Goal: Information Seeking & Learning: Learn about a topic

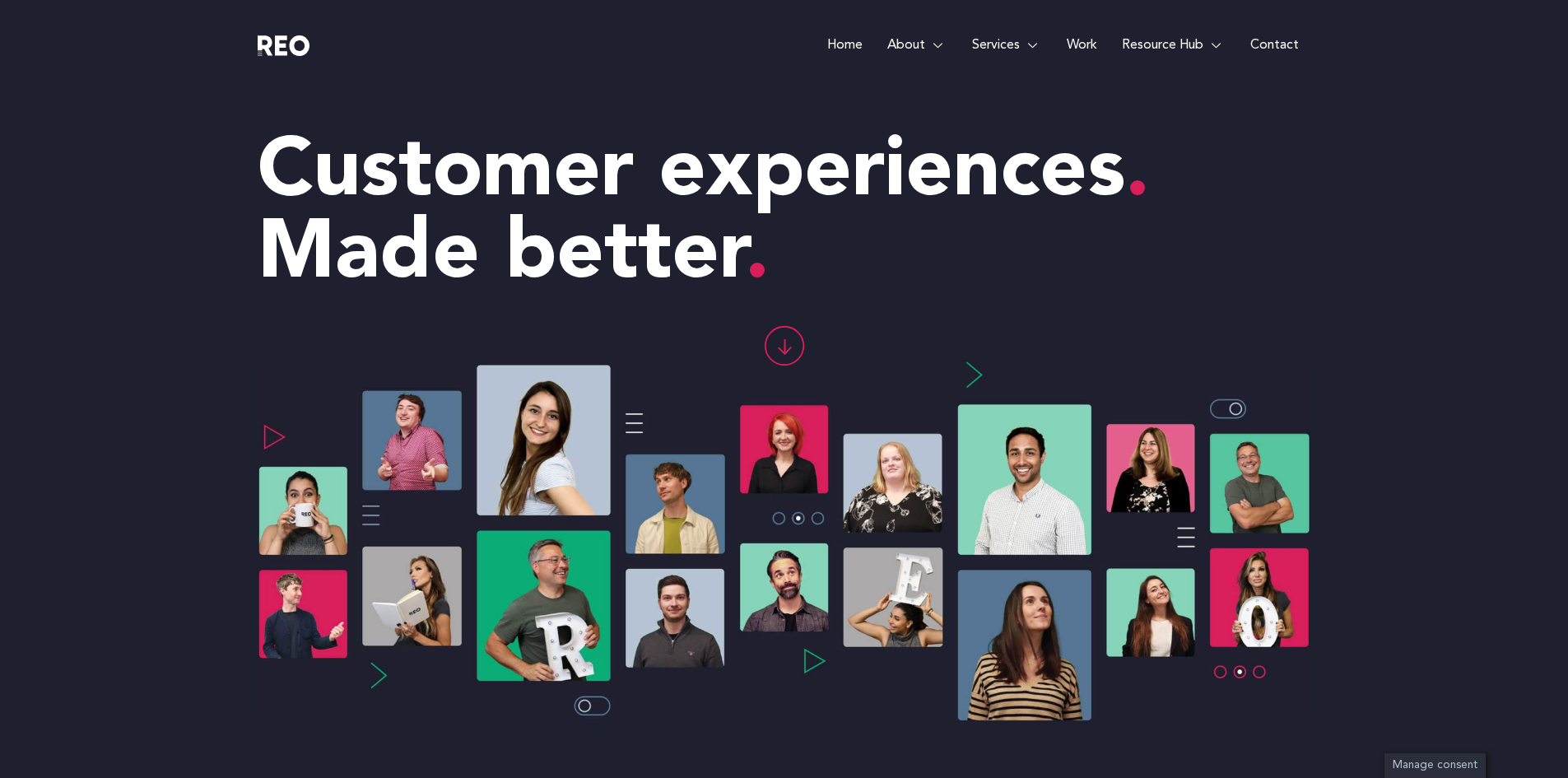
click at [875, 298] on span "Careers" at bounding box center [876, 297] width 48 height 22
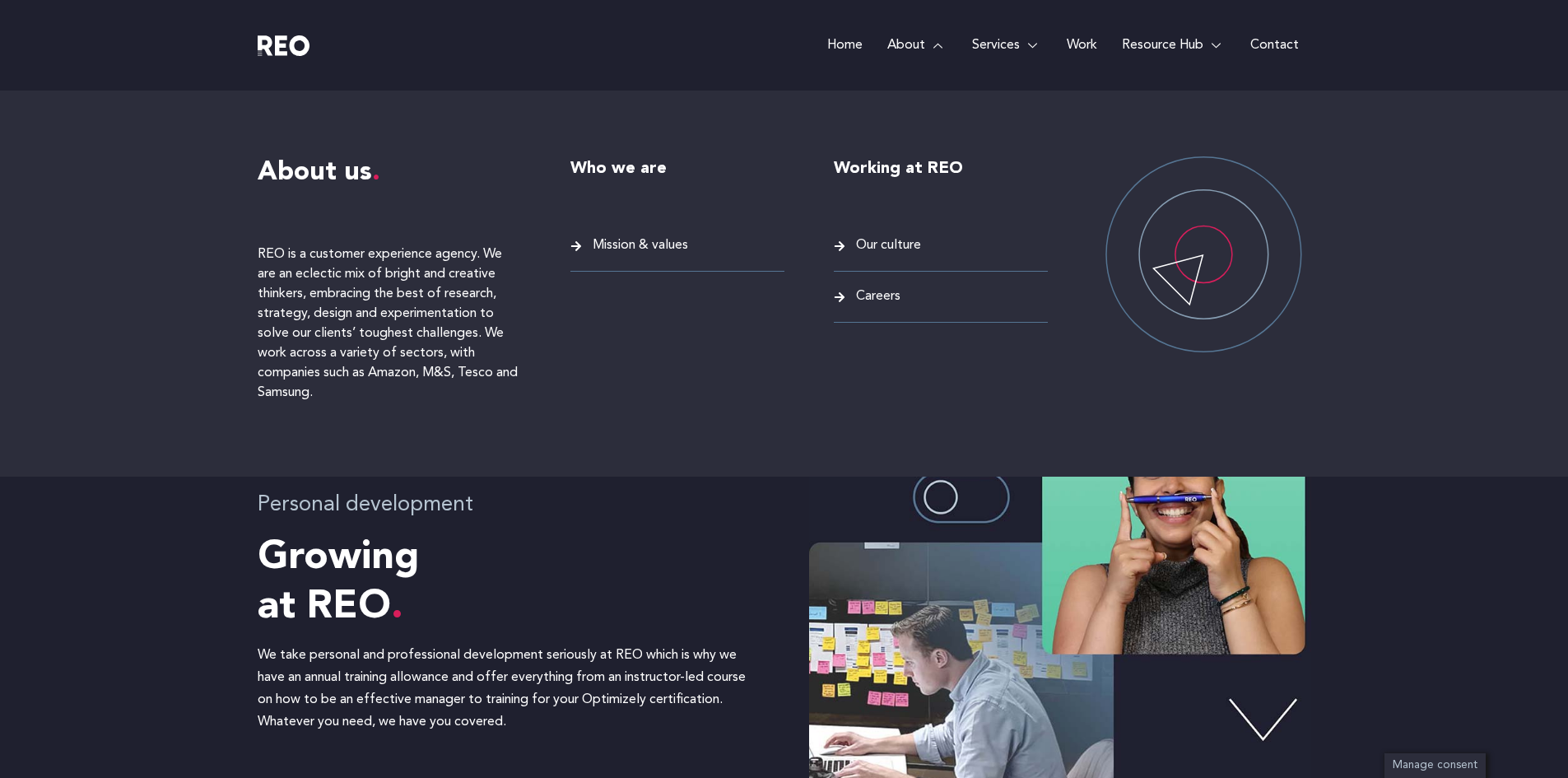
scroll to position [1343, 0]
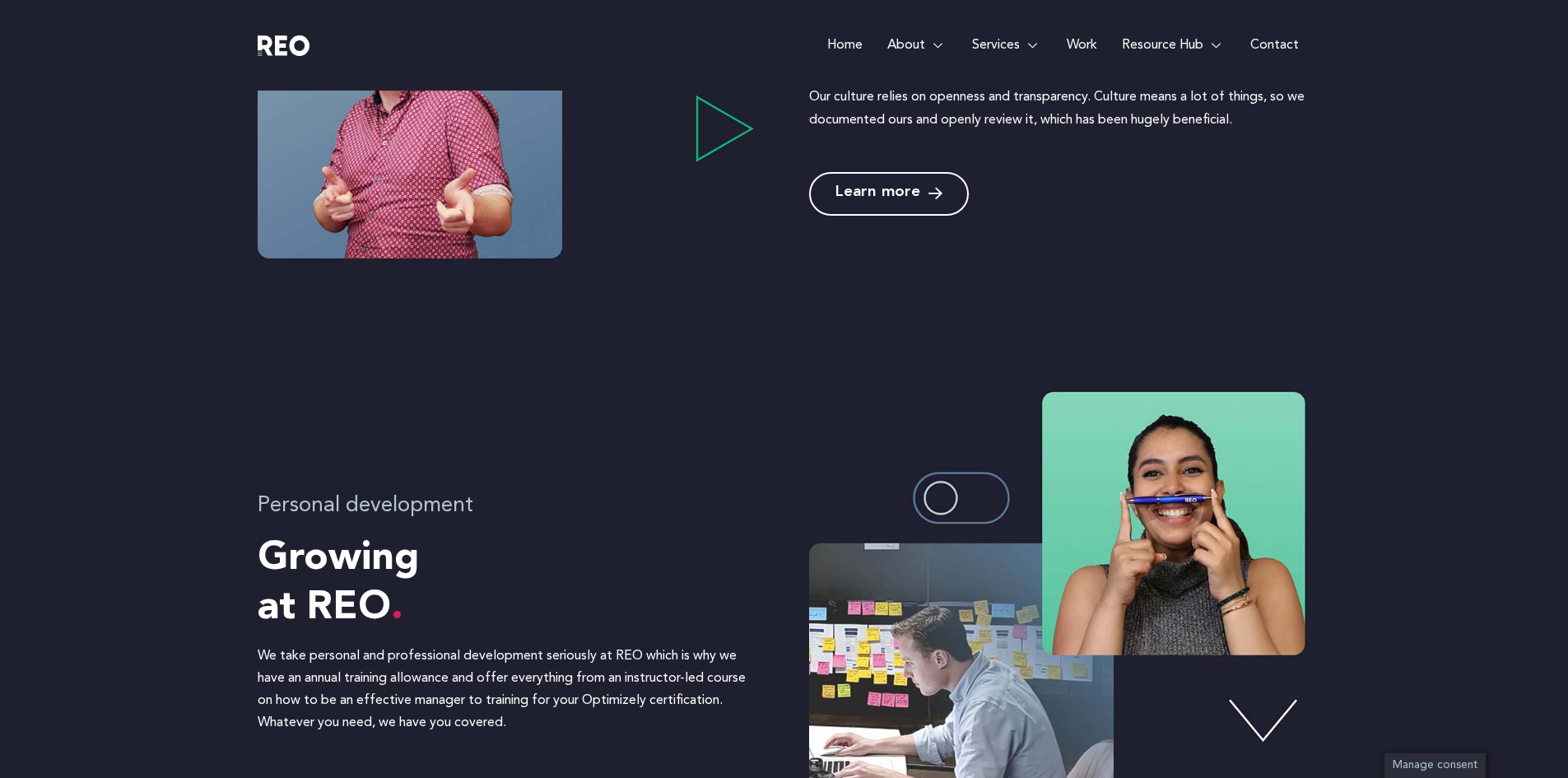
click at [287, 44] on img at bounding box center [283, 46] width 52 height 21
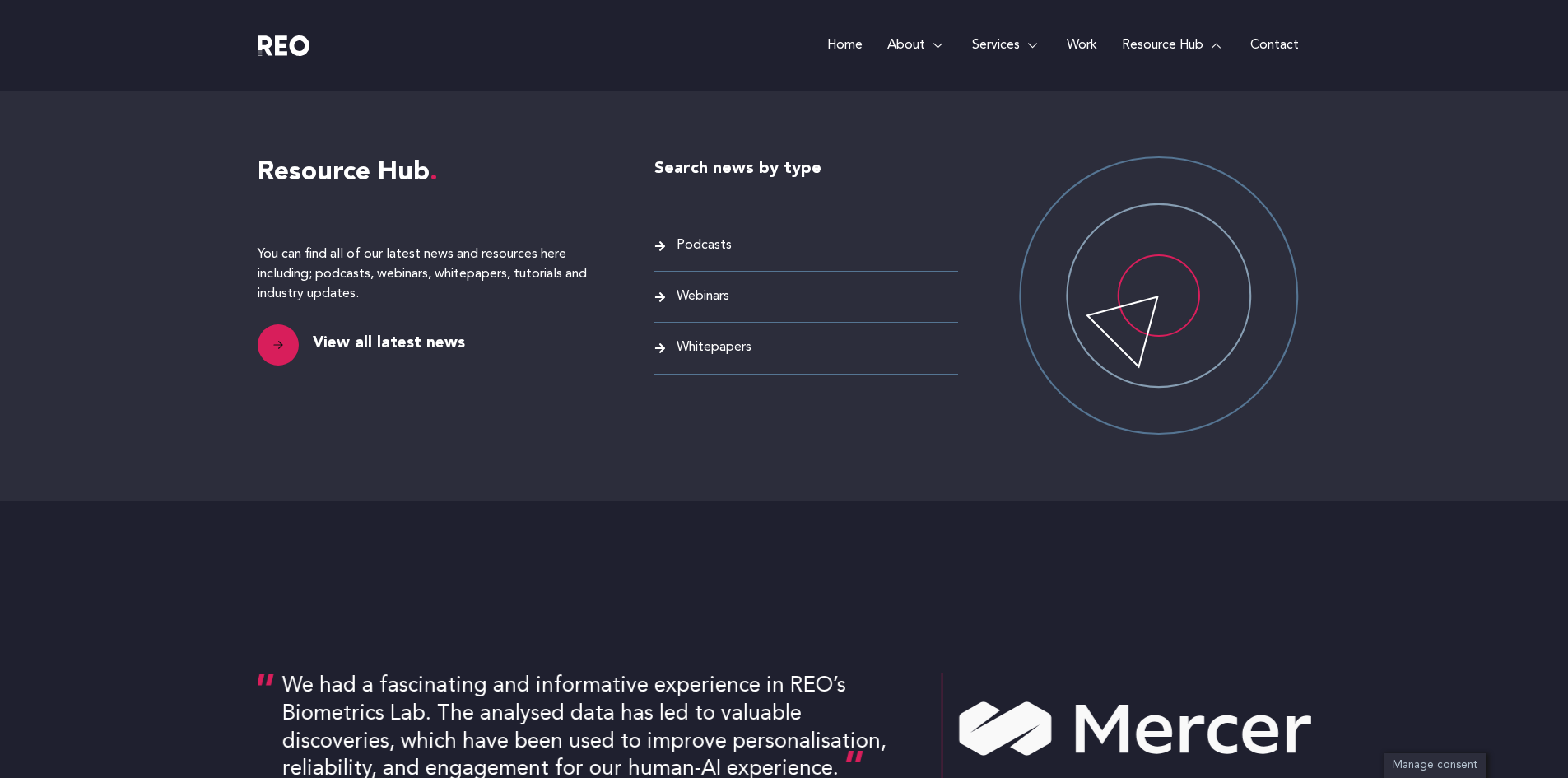
scroll to position [2974, 0]
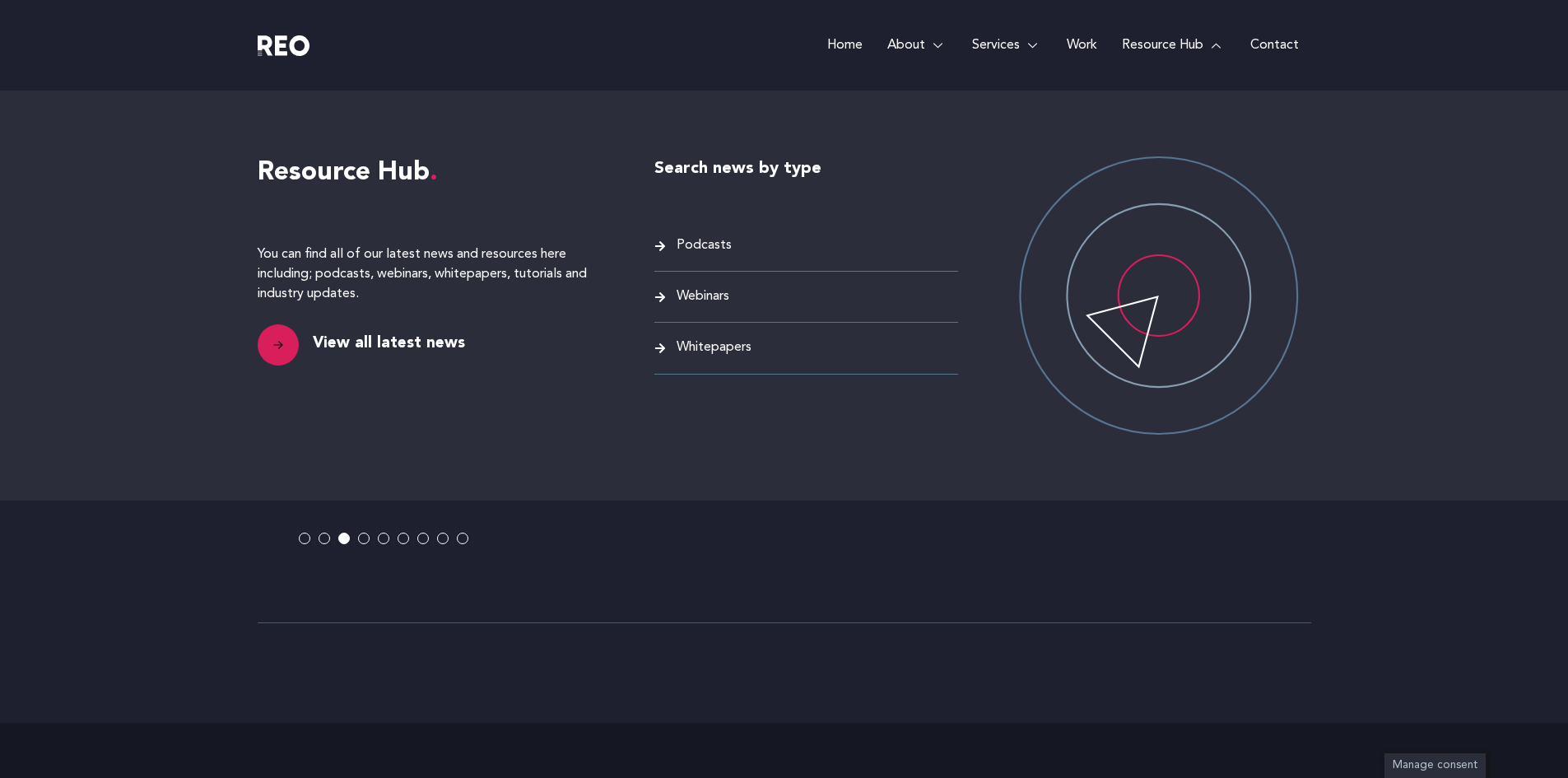
click at [390, 338] on span "View all latest news" at bounding box center [387, 344] width 157 height 27
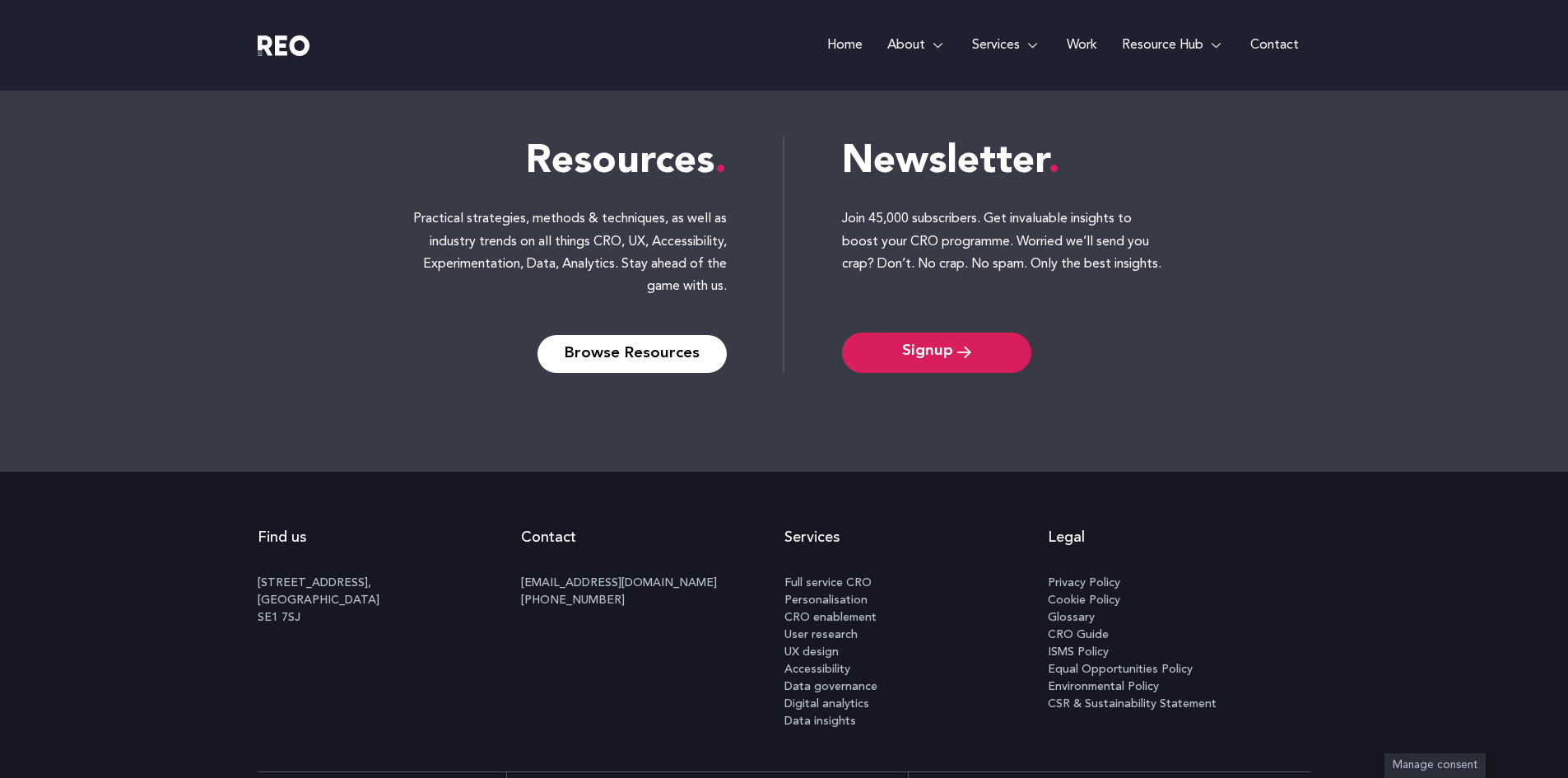
scroll to position [2686, 0]
click at [943, 350] on e-page-transition at bounding box center [784, 389] width 1568 height 778
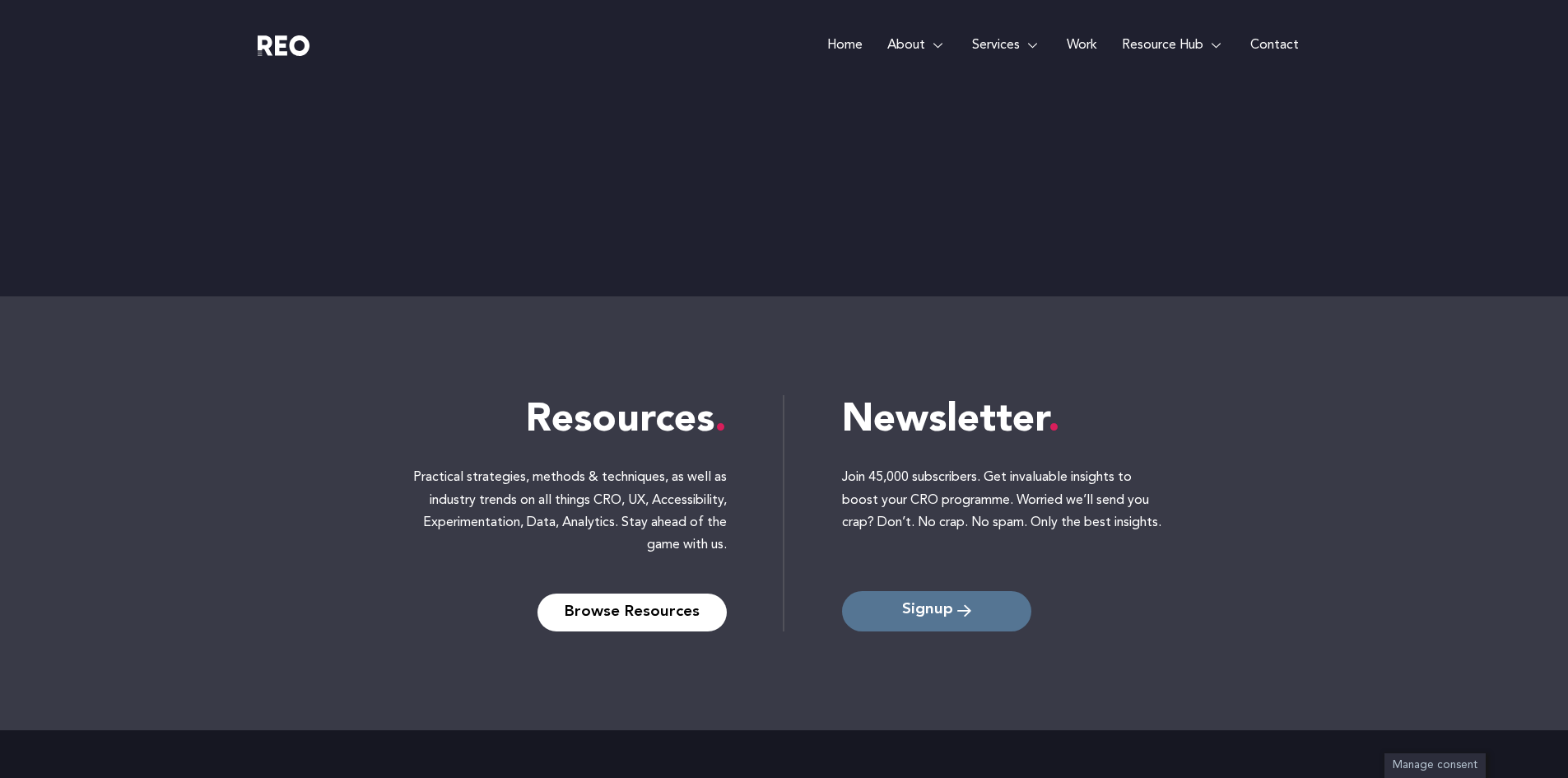
scroll to position [2426, 0]
click at [940, 609] on span "Signup" at bounding box center [927, 612] width 51 height 15
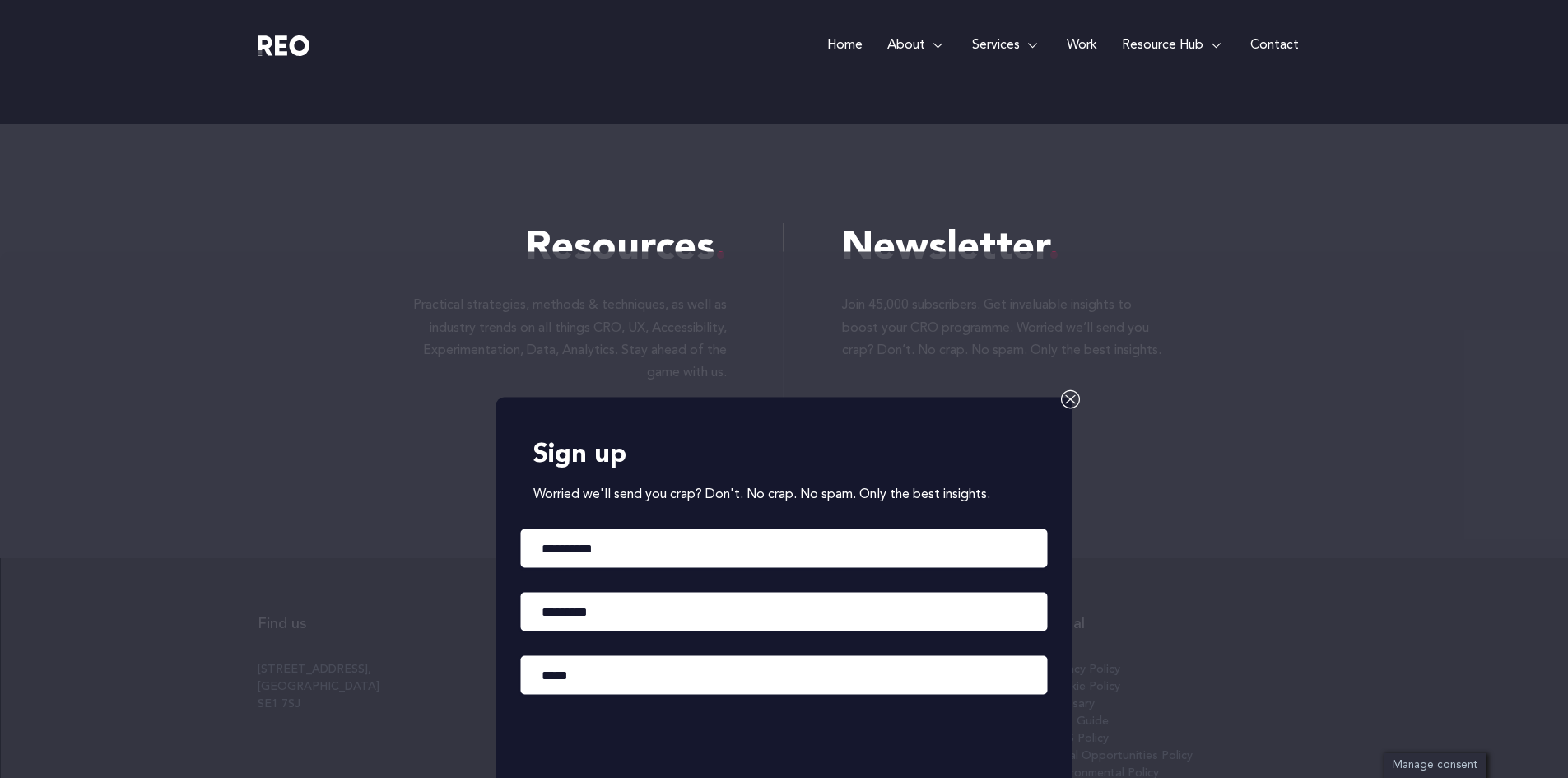
scroll to position [2600, 0]
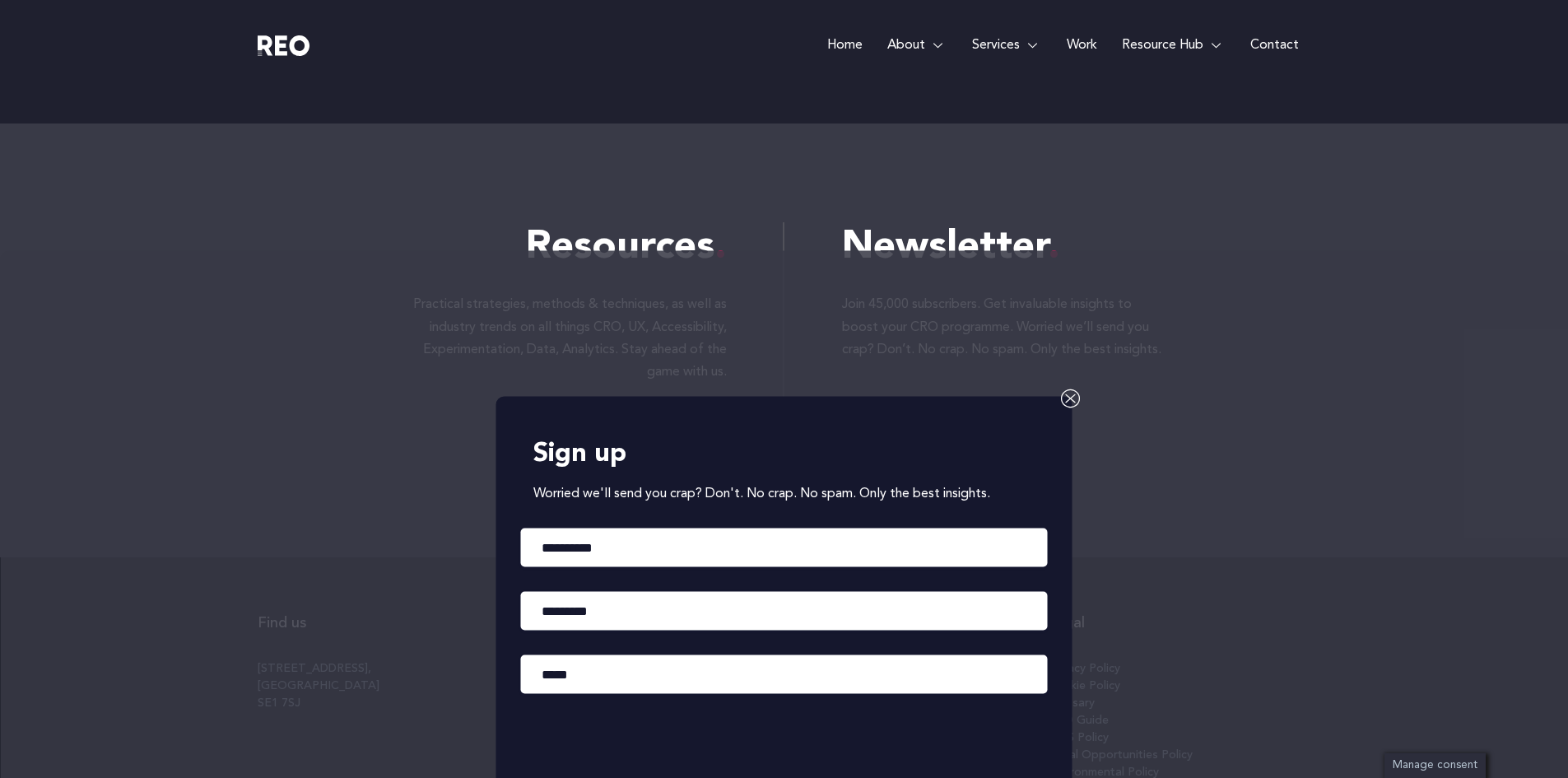
click at [1068, 400] on icon at bounding box center [1070, 398] width 20 height 20
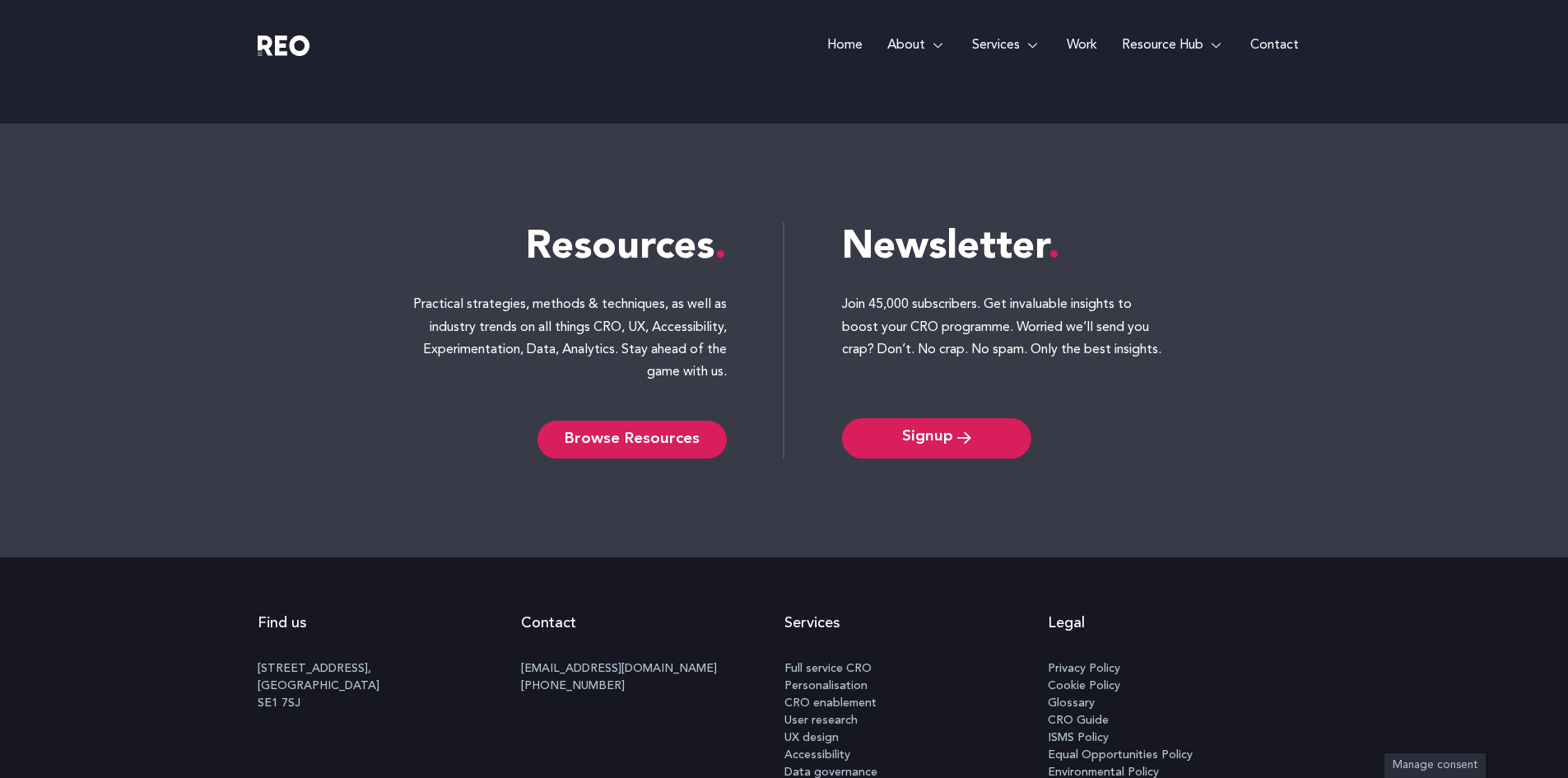
click at [653, 435] on span "Browse Resources" at bounding box center [631, 439] width 135 height 13
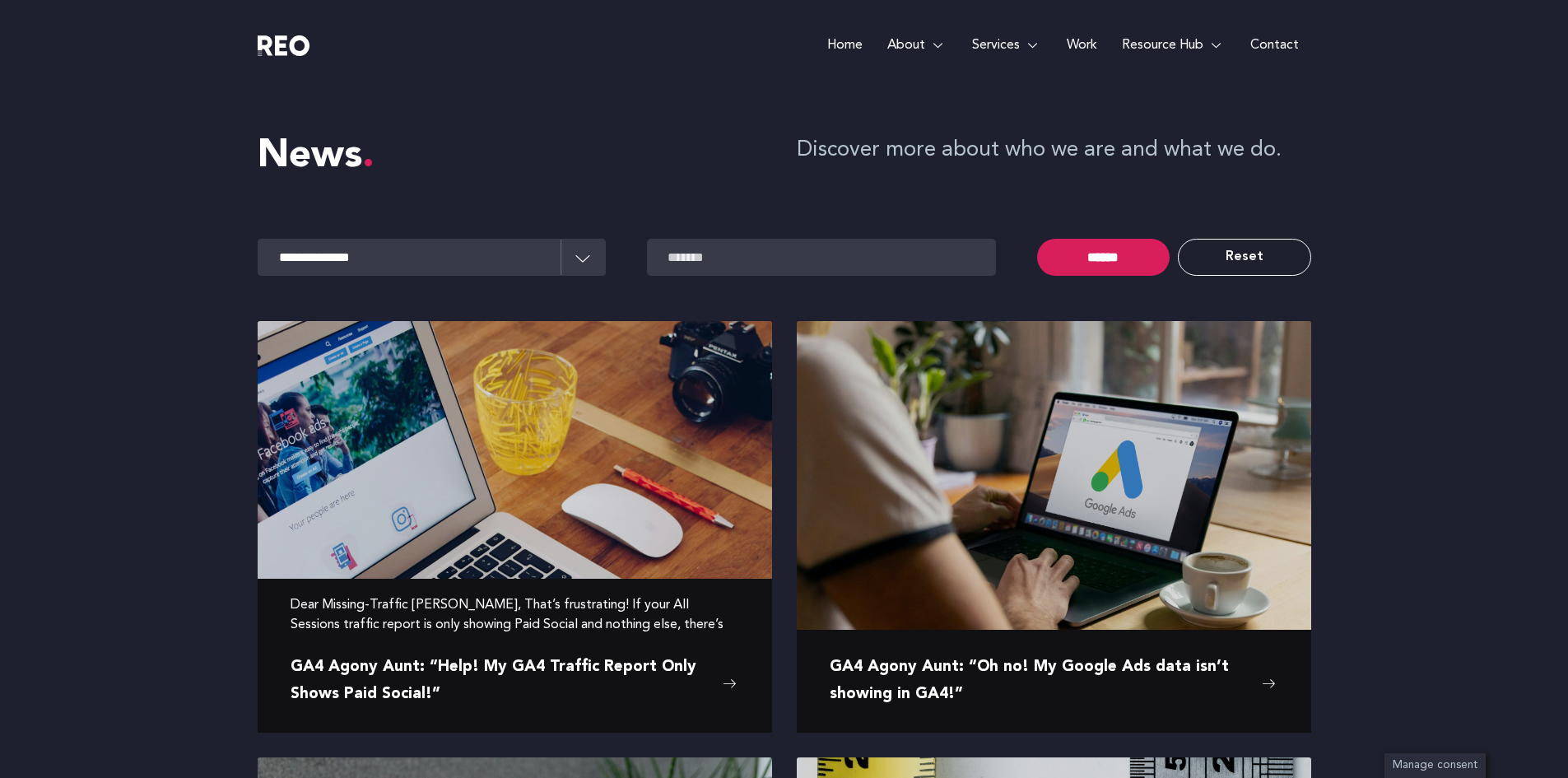
click at [544, 664] on span "GA4 Agony Aunt: “Help! My GA4 Traffic Report Only Shows Paid Social!”" at bounding box center [502, 682] width 424 height 53
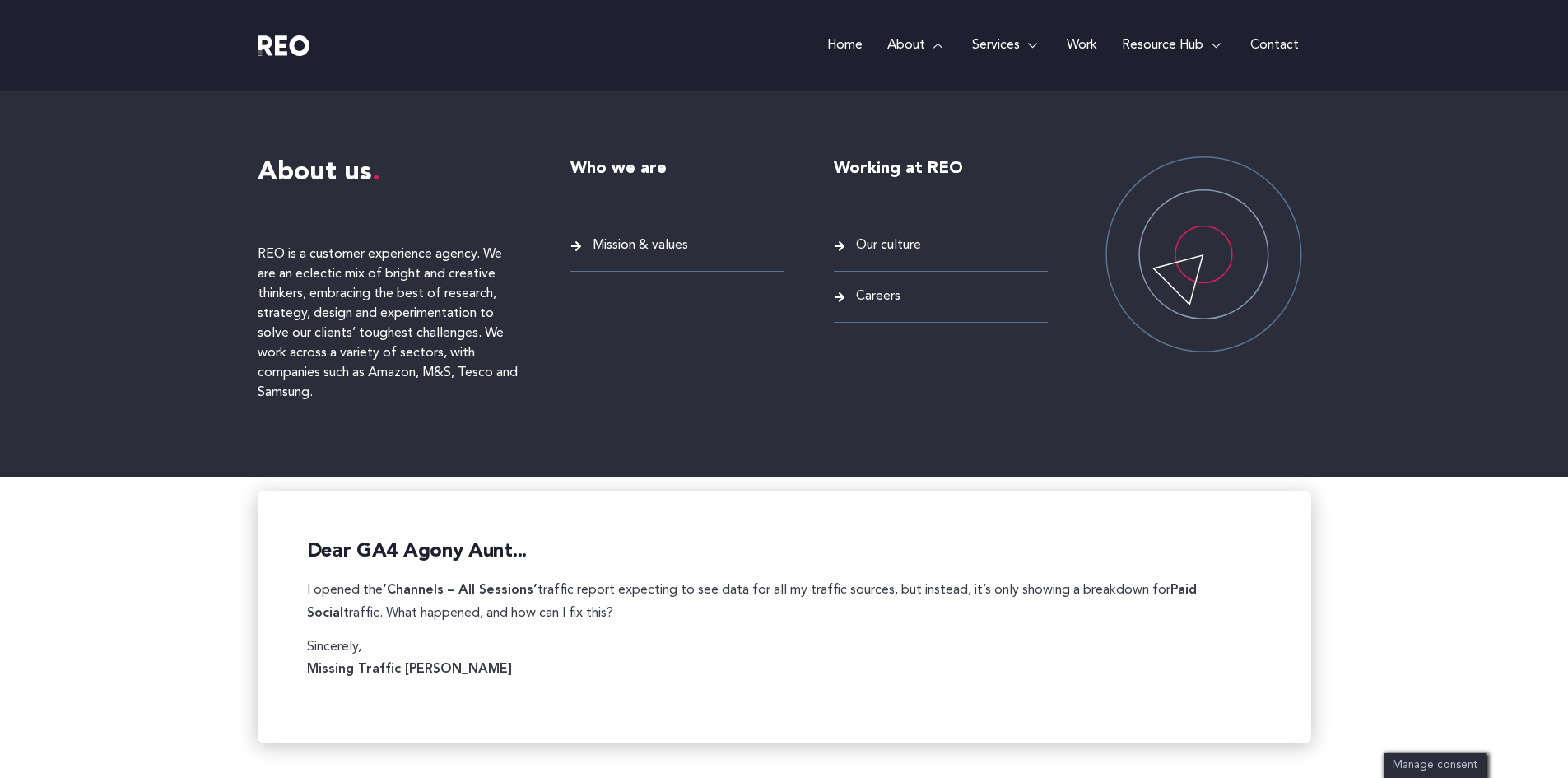
click at [897, 249] on span "Our culture" at bounding box center [886, 246] width 69 height 22
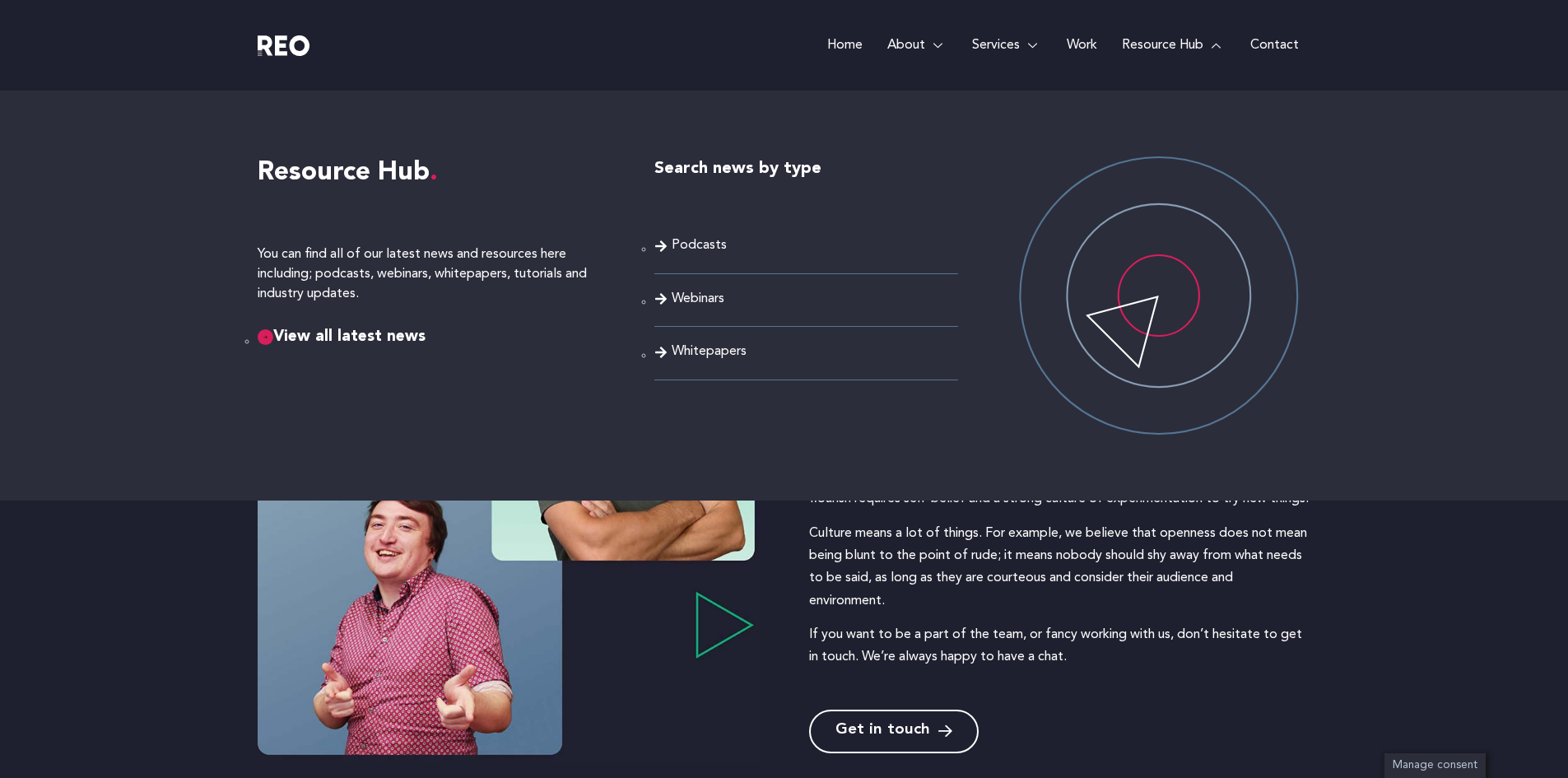
click at [261, 339] on rect at bounding box center [265, 337] width 15 height 15
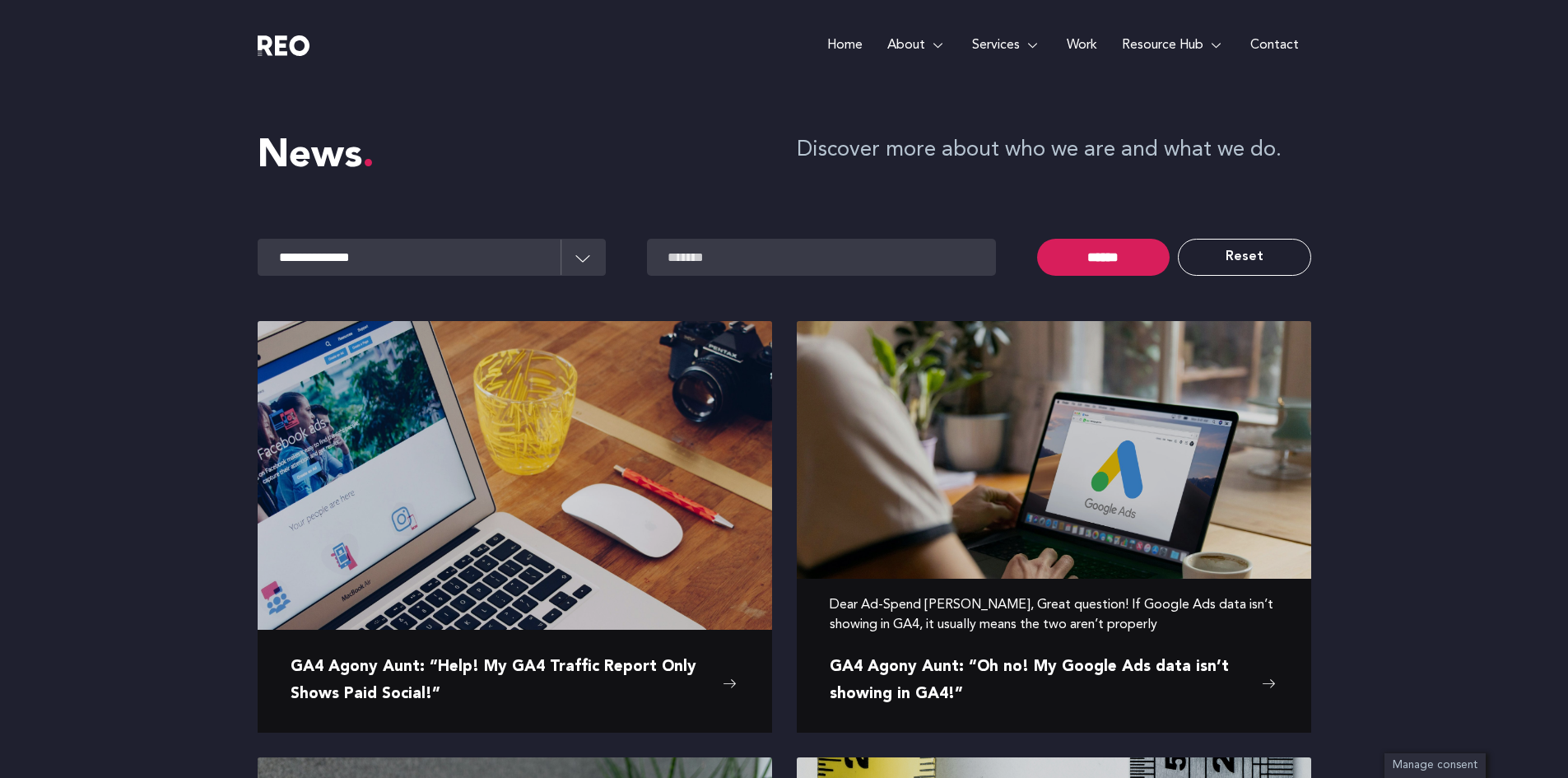
click at [1054, 478] on img at bounding box center [1054, 492] width 514 height 343
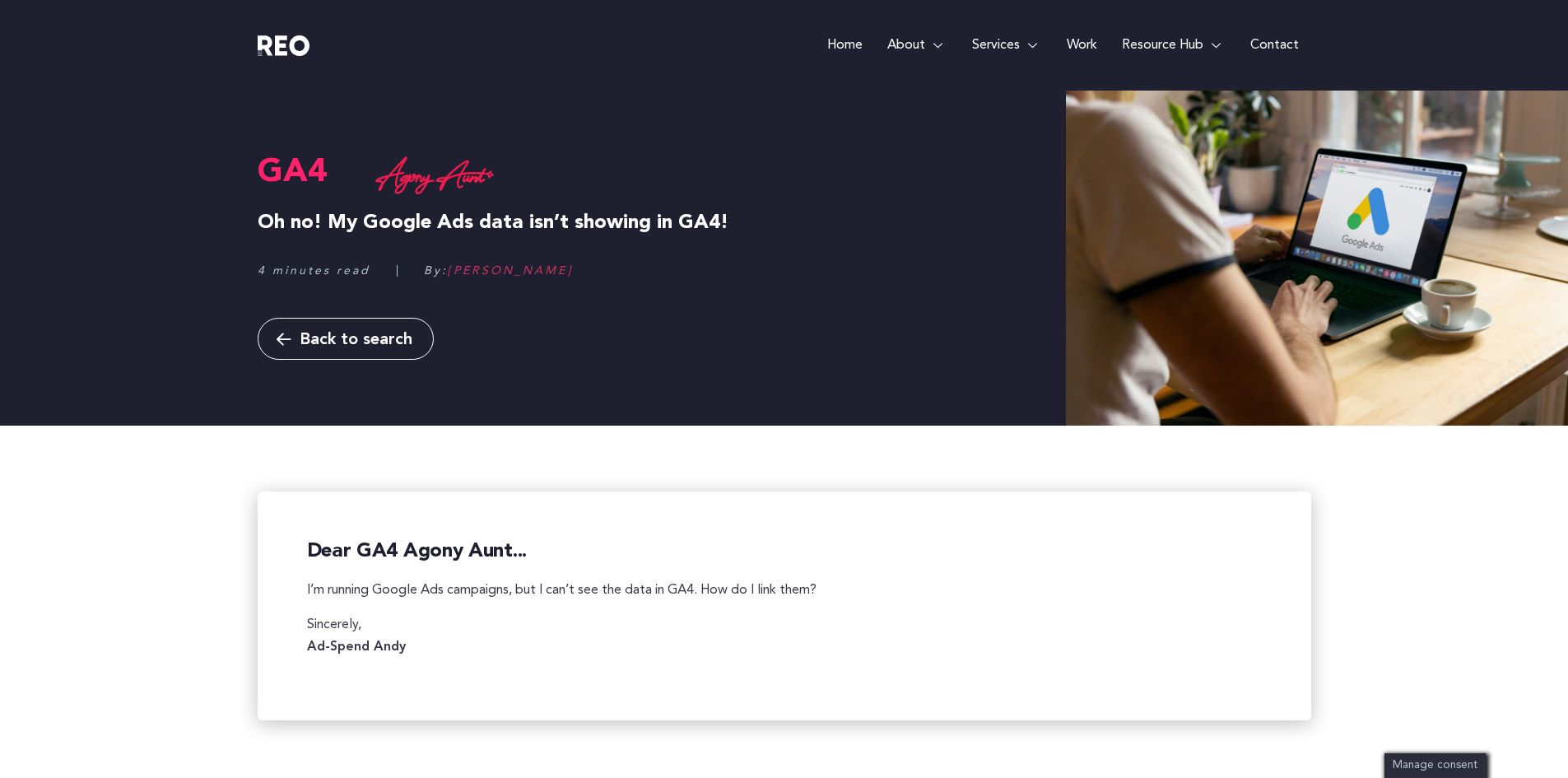
click at [322, 343] on span "Back to search" at bounding box center [355, 340] width 113 height 16
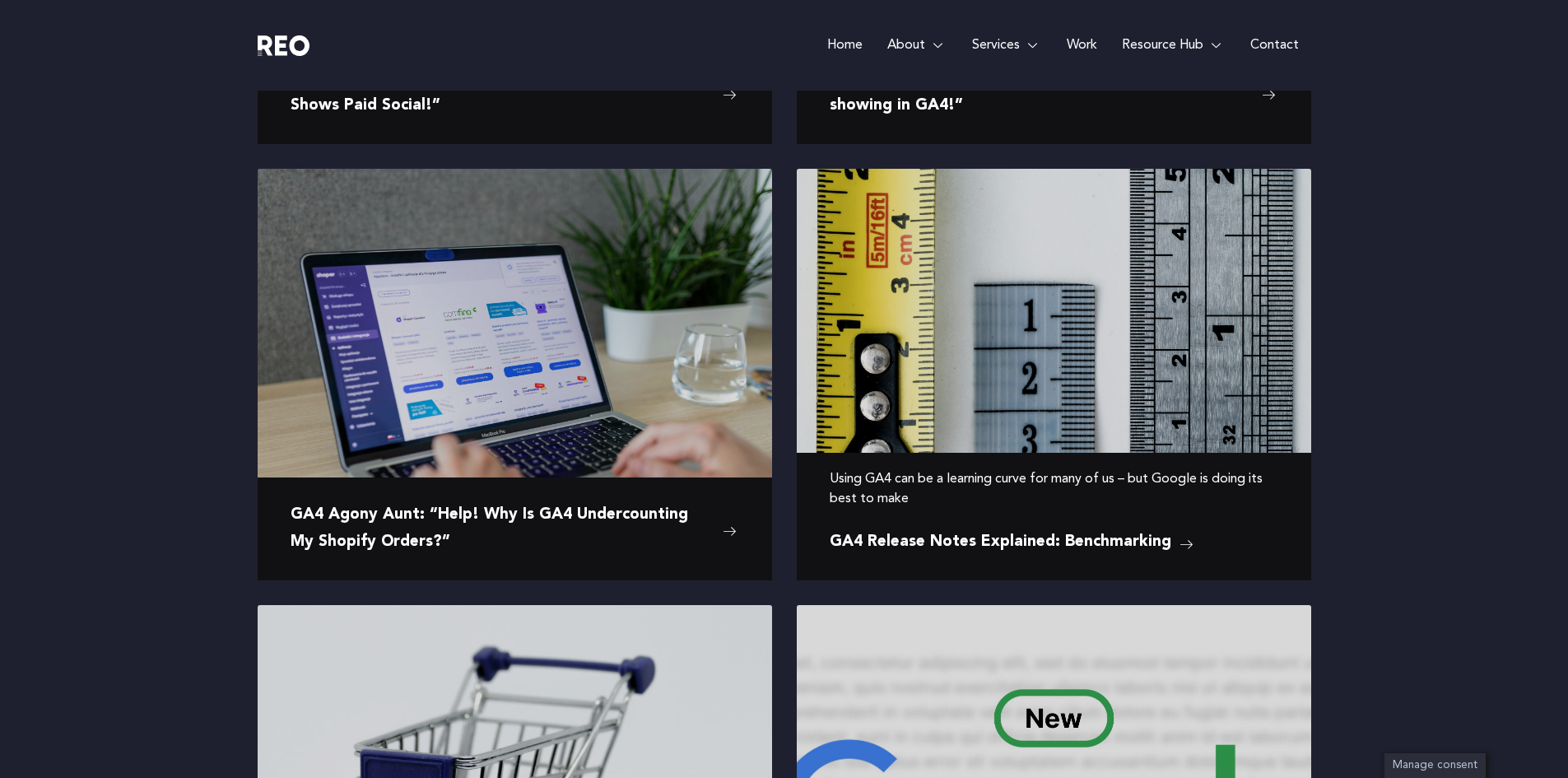
scroll to position [590, 0]
click at [976, 542] on span "GA4 Release Notes Explained: Benchmarking" at bounding box center [999, 541] width 341 height 27
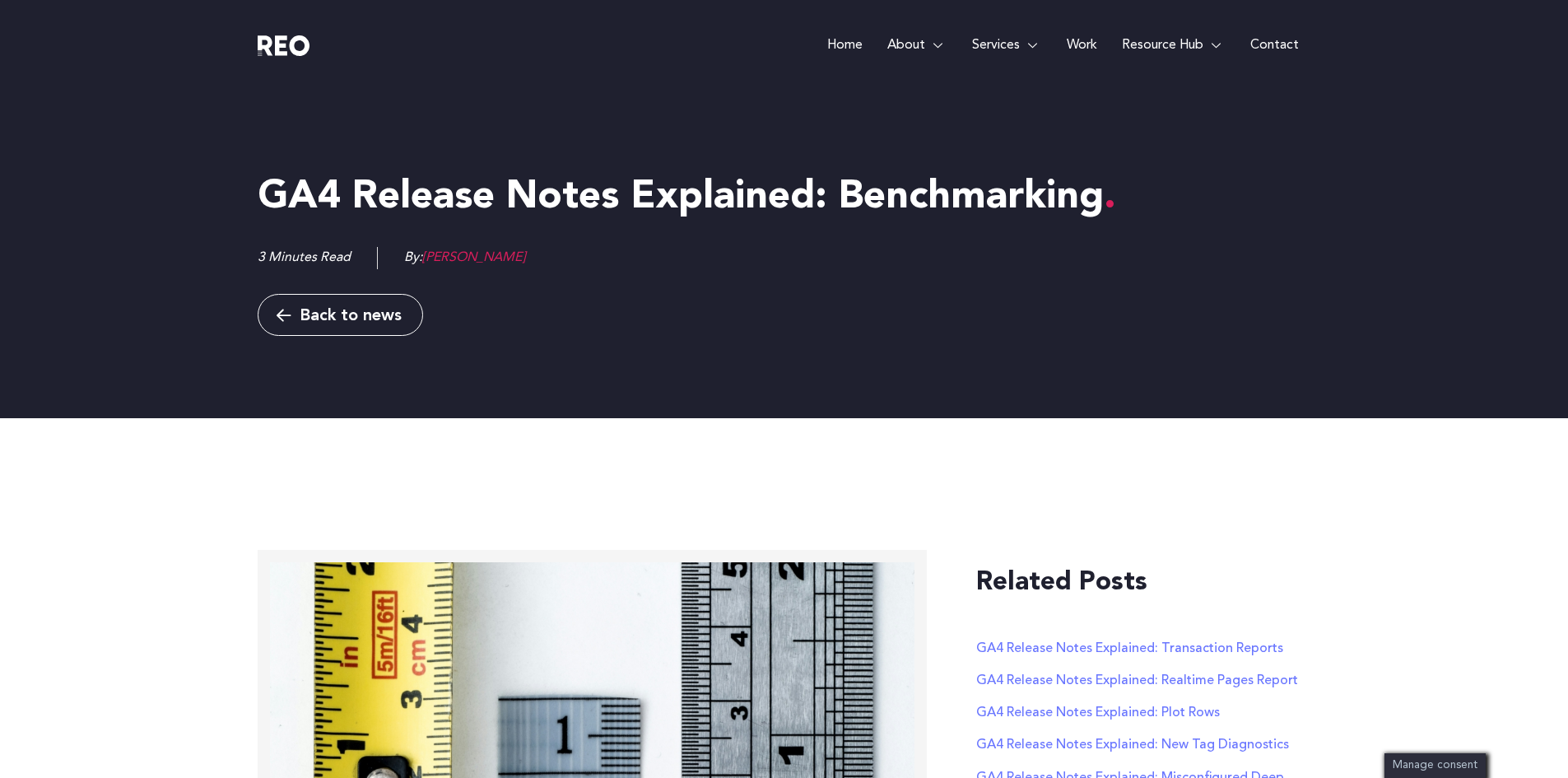
click at [377, 324] on span "Back to news" at bounding box center [350, 316] width 102 height 16
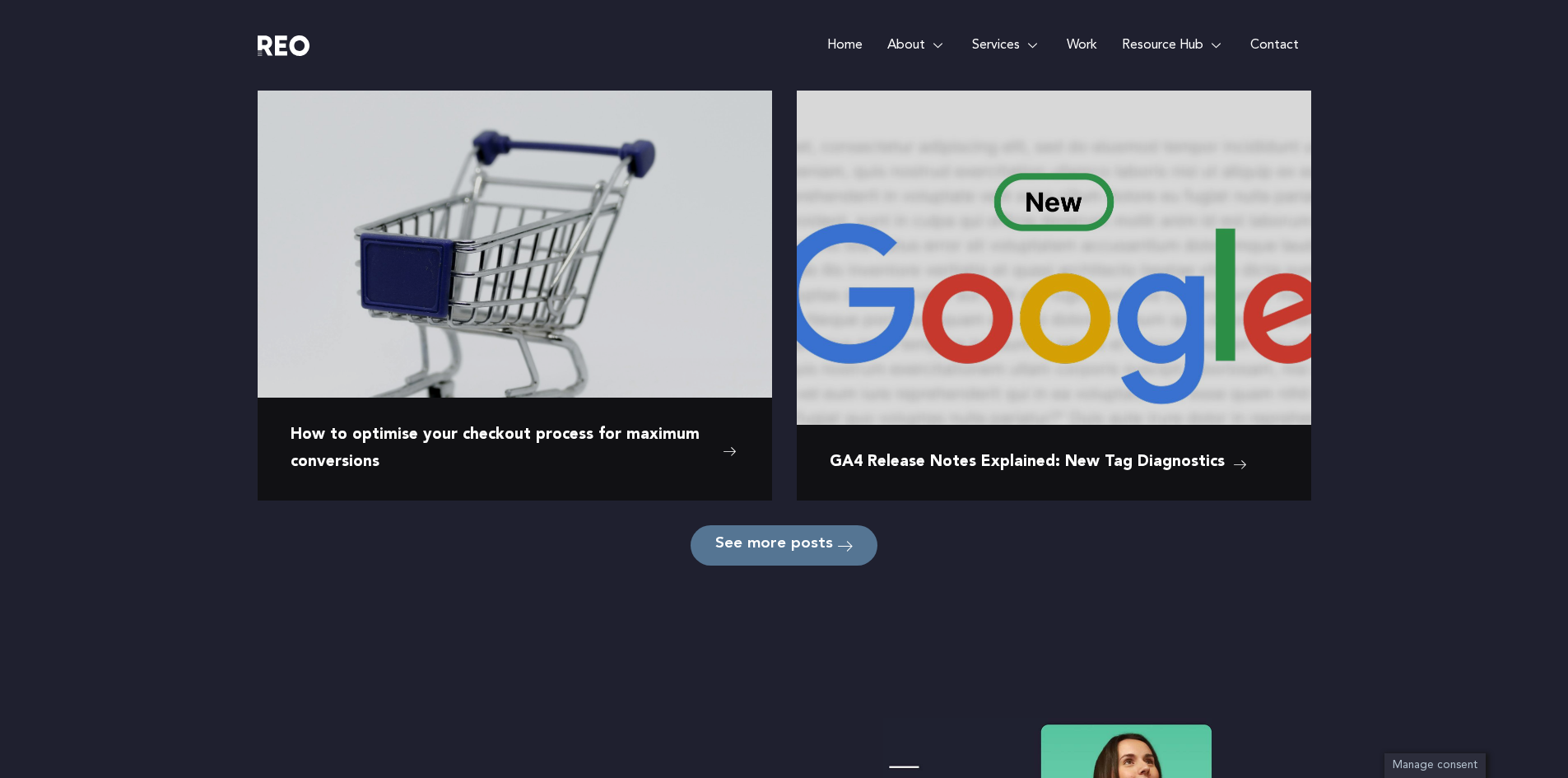
scroll to position [1106, 0]
click at [798, 547] on span "See more posts" at bounding box center [773, 545] width 118 height 15
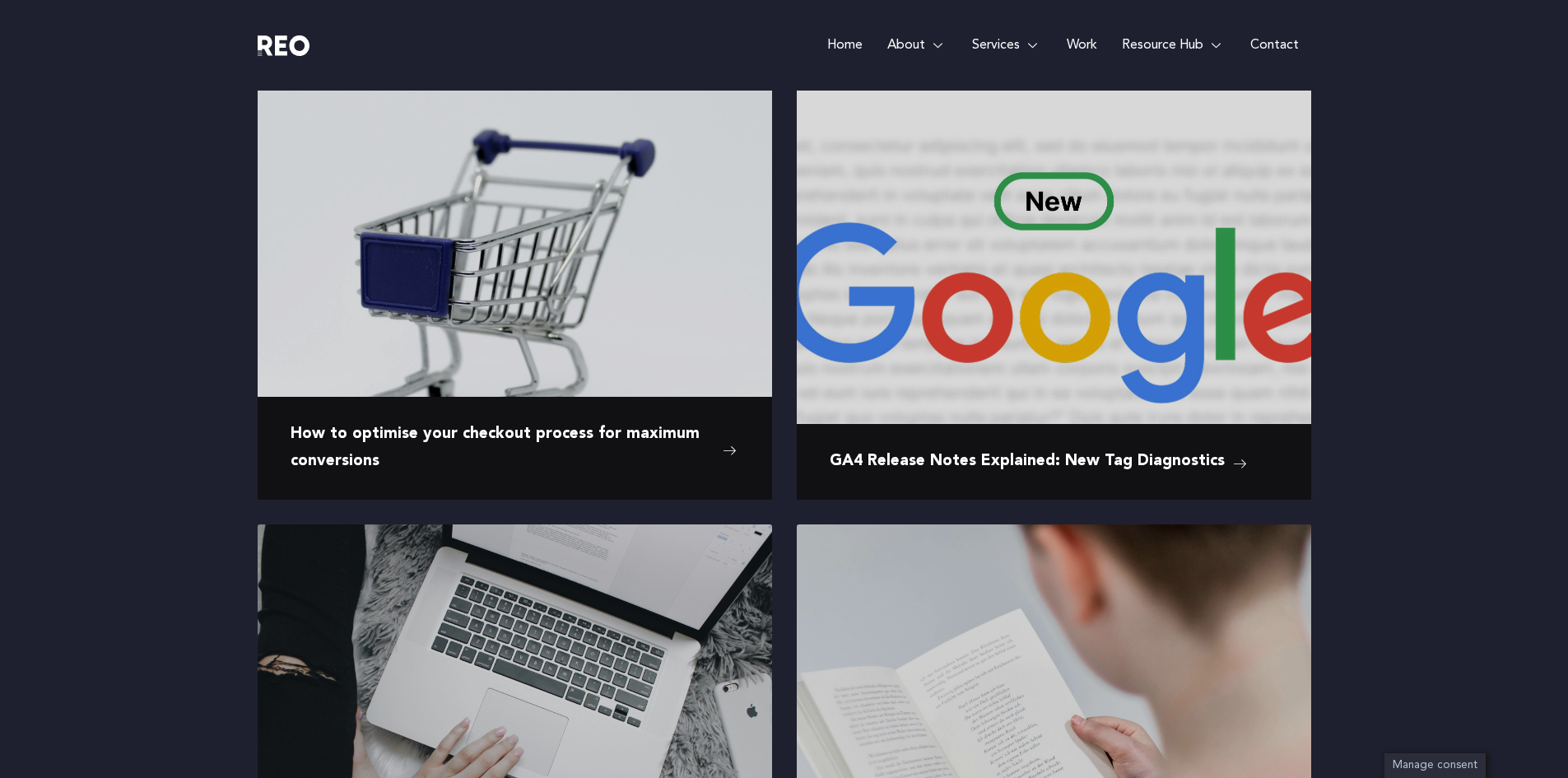
click at [291, 46] on img at bounding box center [283, 46] width 52 height 21
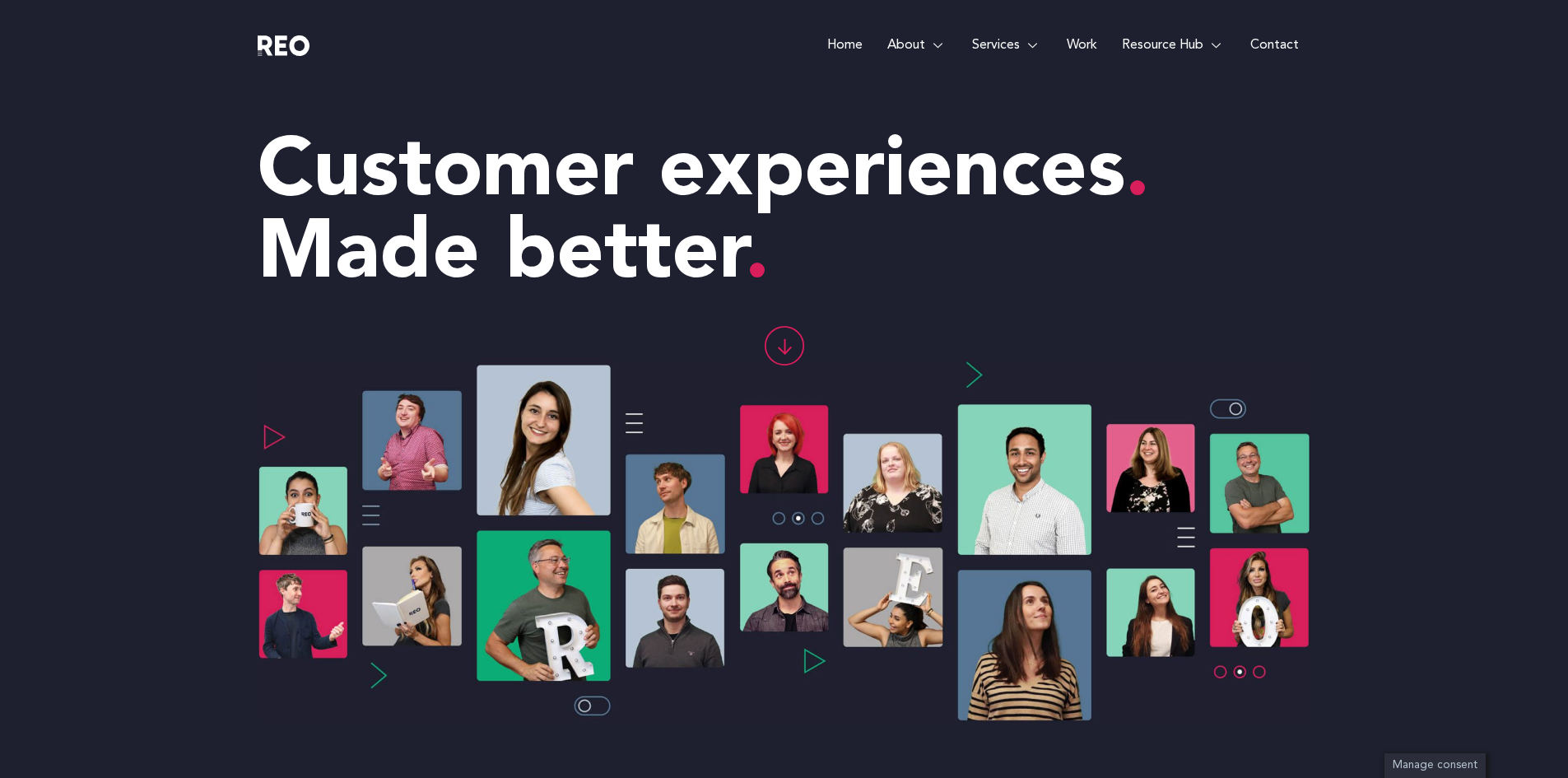
click at [279, 341] on rect at bounding box center [278, 345] width 41 height 41
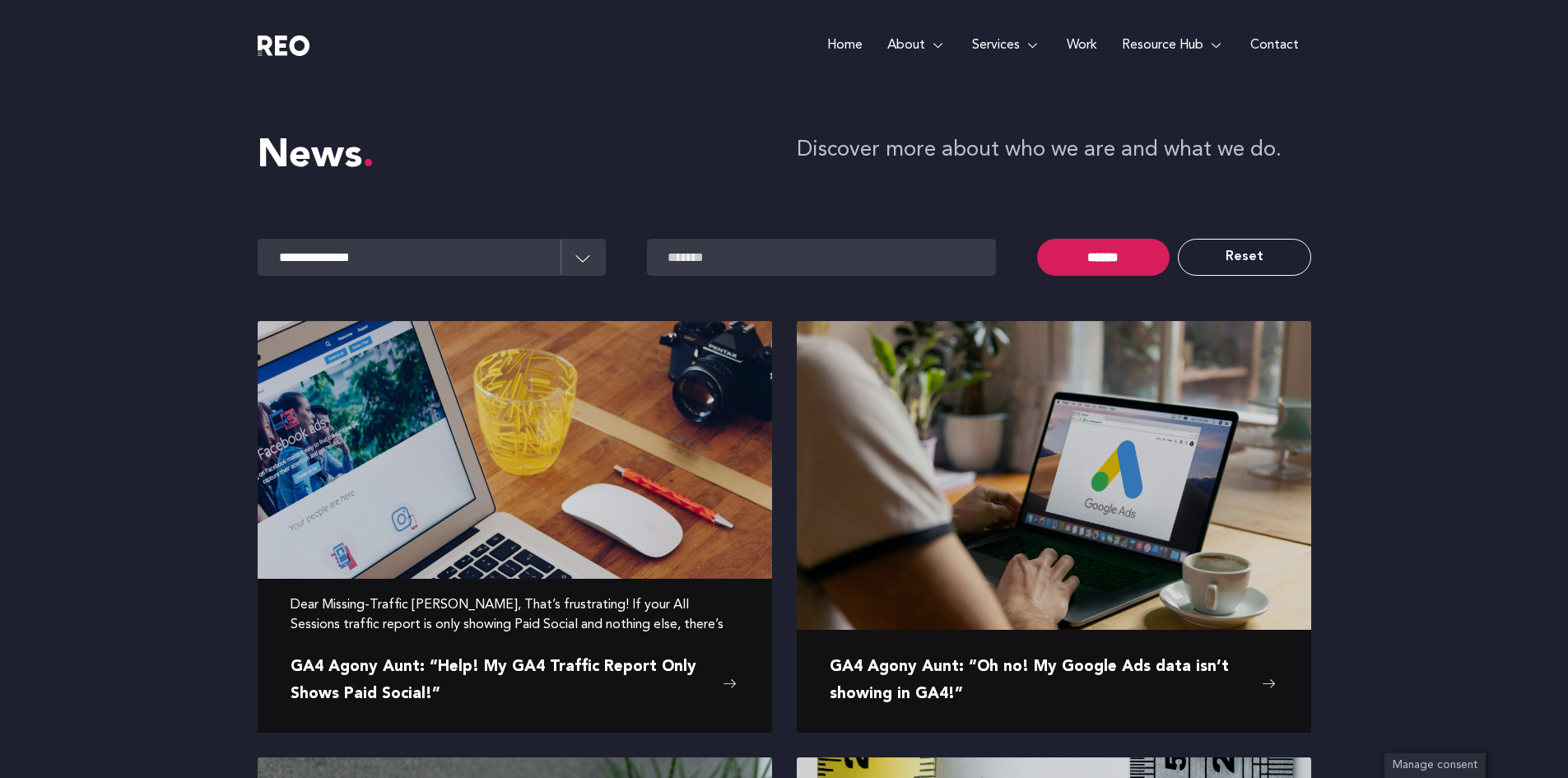
click at [636, 665] on span "GA4 Agony Aunt: “Help! My GA4 Traffic Report Only Shows Paid Social!”" at bounding box center [502, 682] width 424 height 53
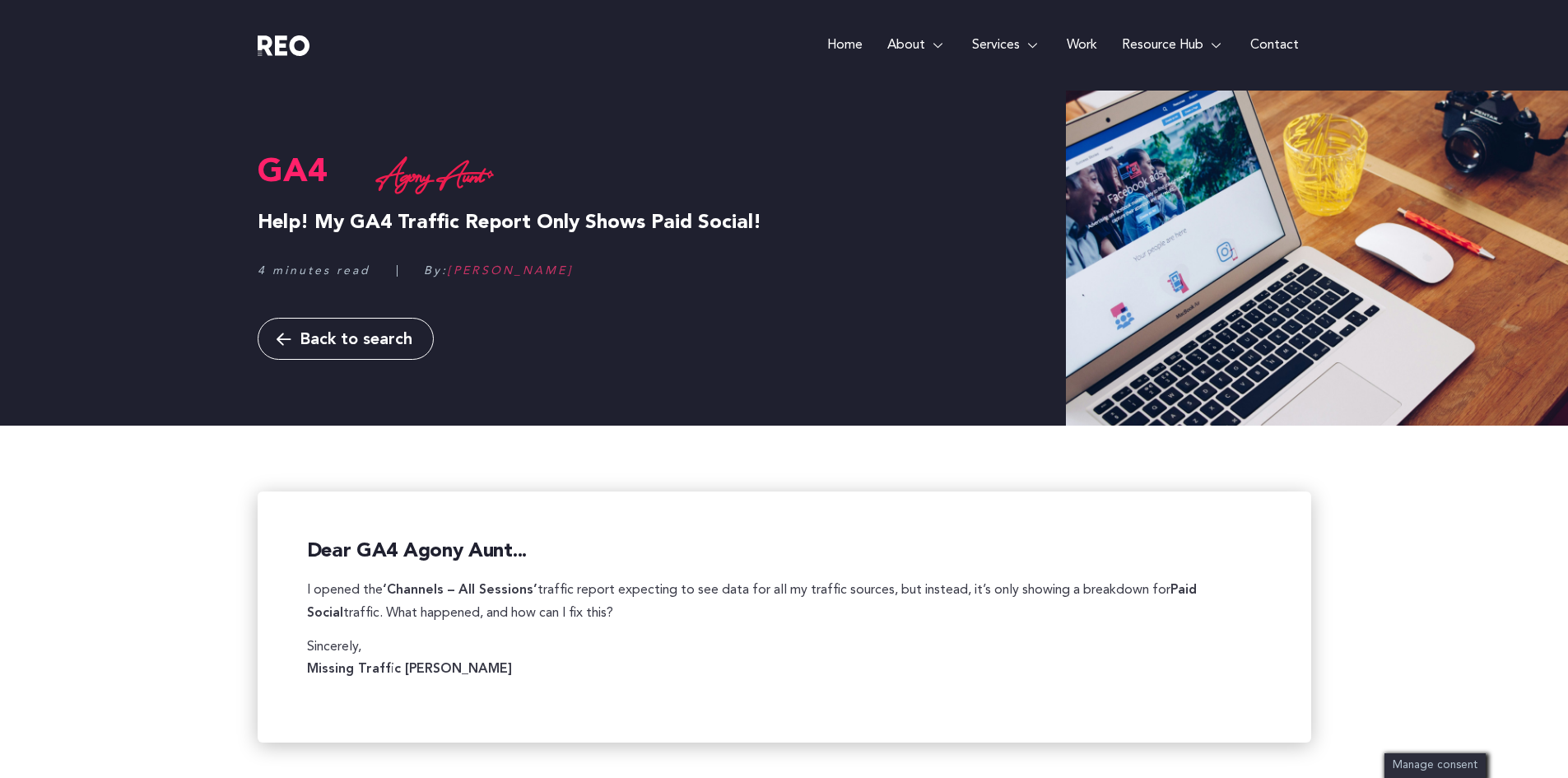
click at [374, 337] on span "Back to search" at bounding box center [355, 340] width 113 height 16
